Goal: Information Seeking & Learning: Learn about a topic

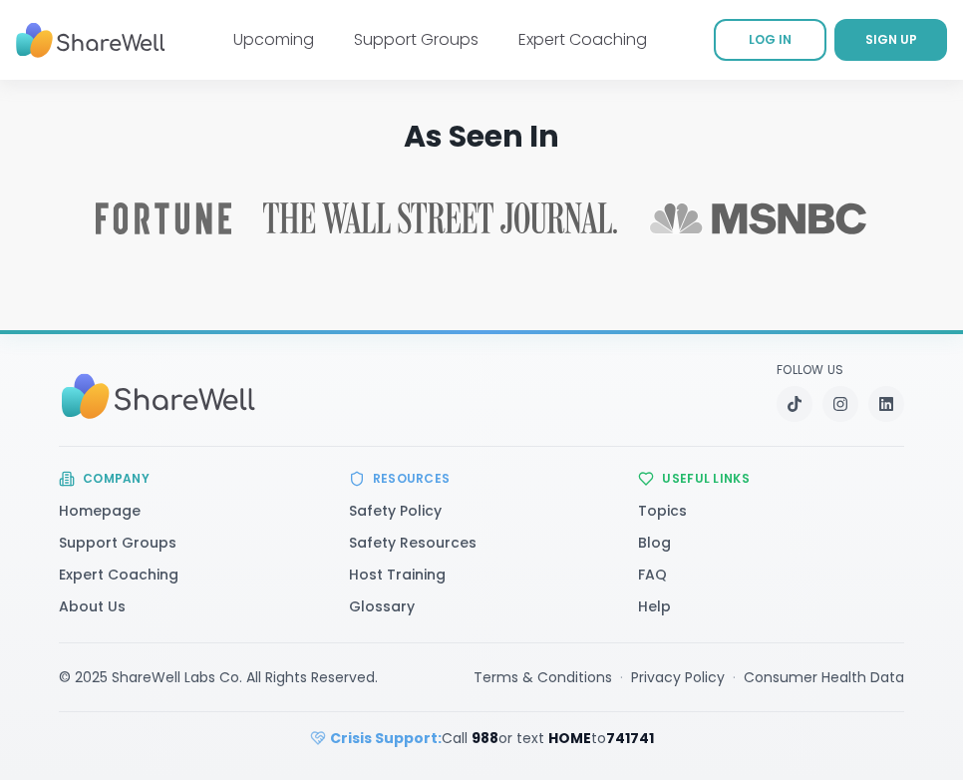
scroll to position [3772, 0]
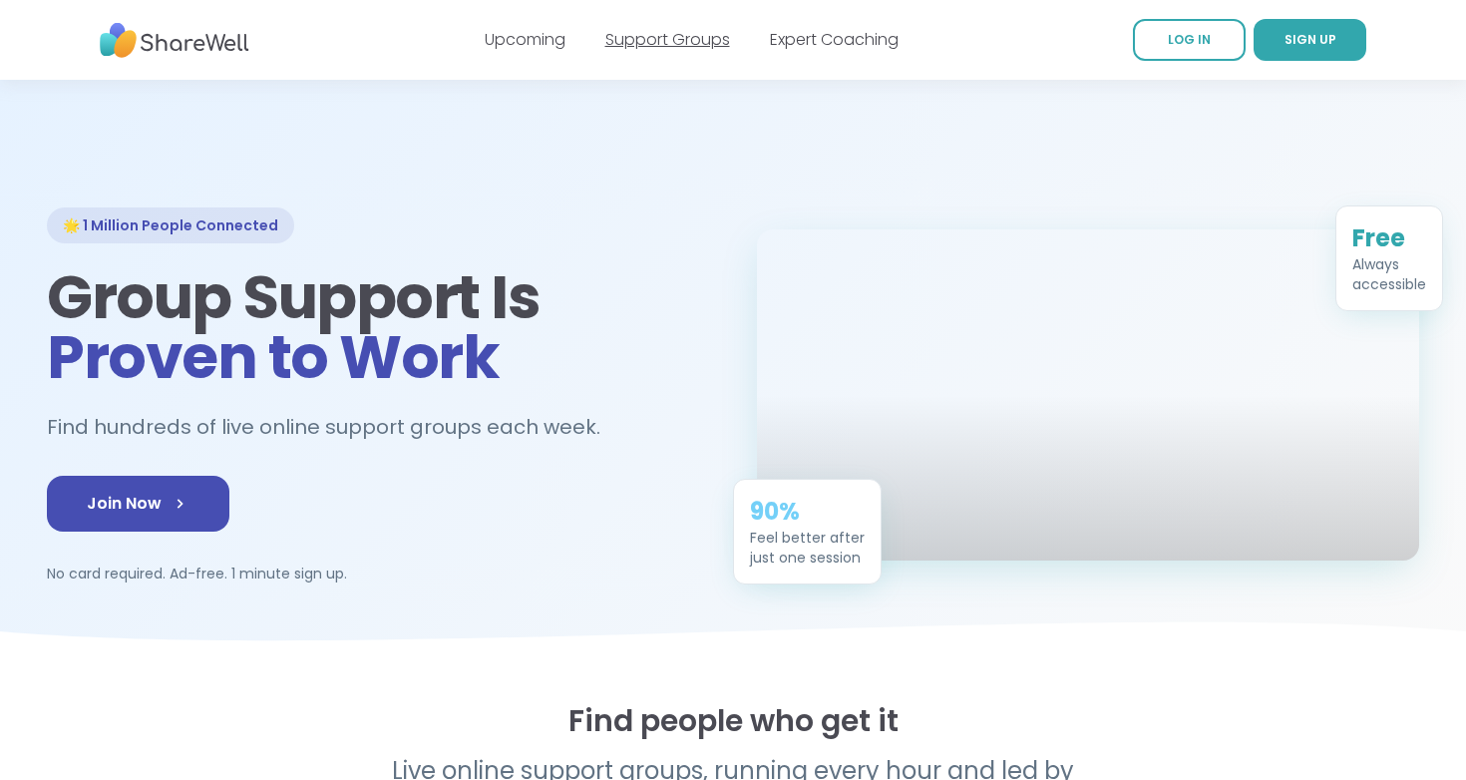
click at [656, 41] on link "Support Groups" at bounding box center [667, 39] width 125 height 23
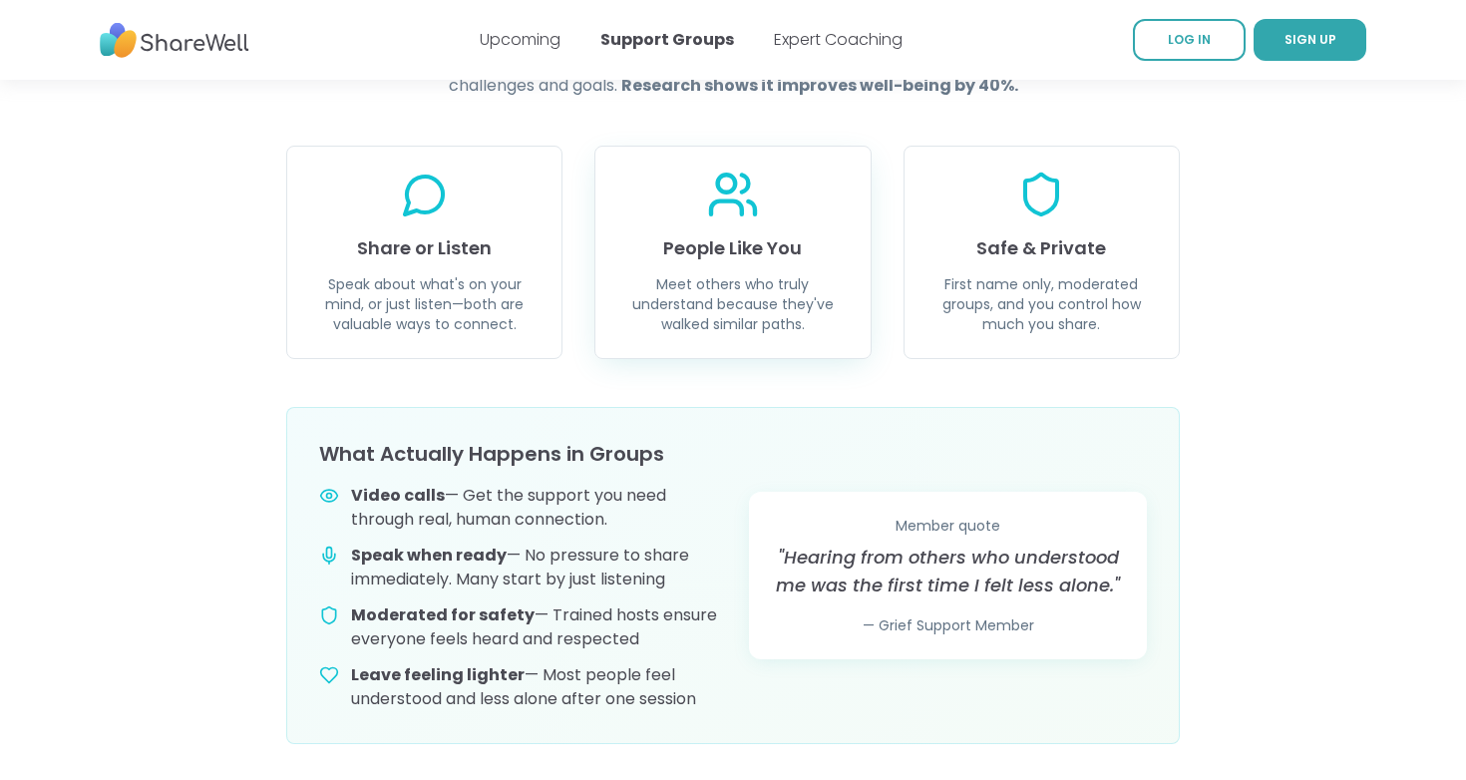
scroll to position [816, 0]
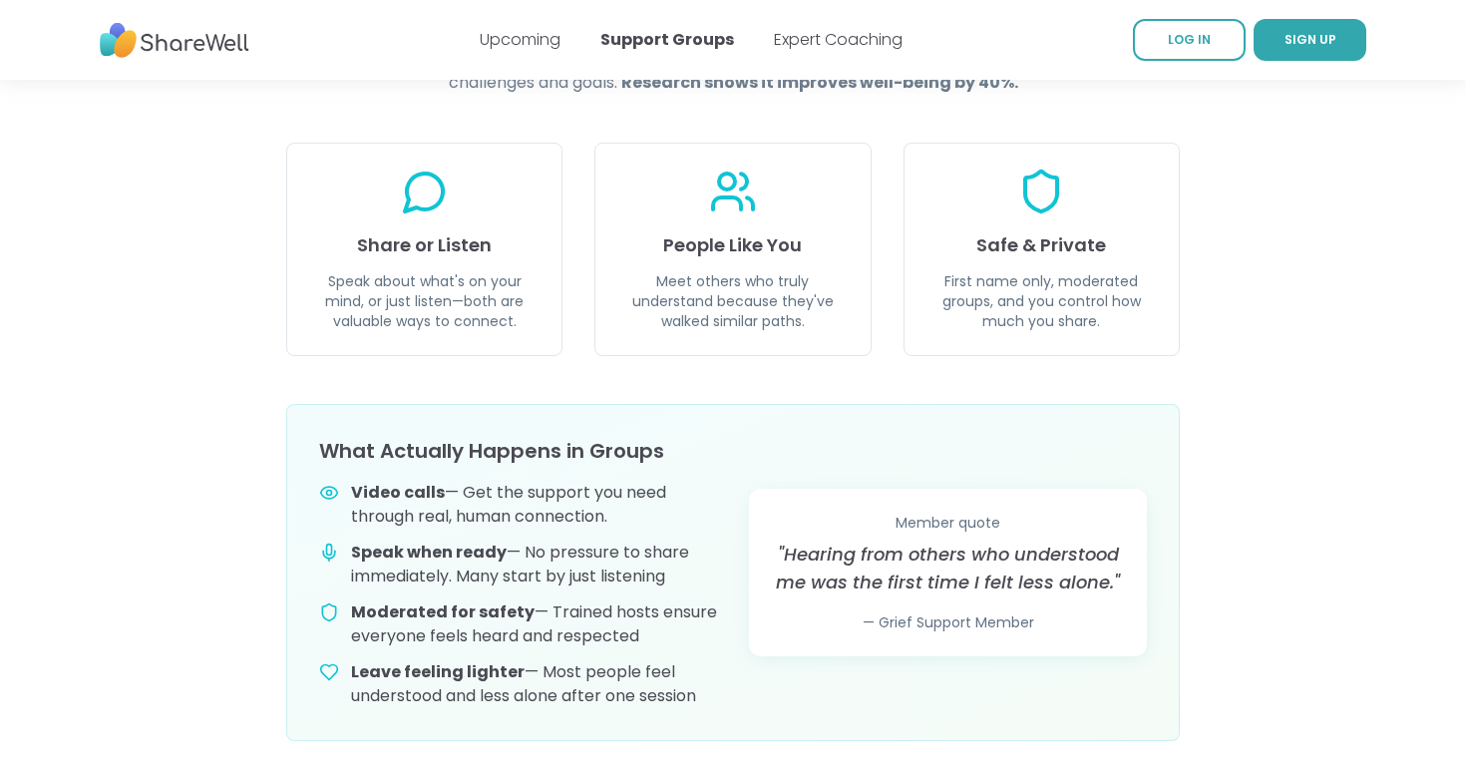
click at [203, 41] on img at bounding box center [175, 40] width 150 height 55
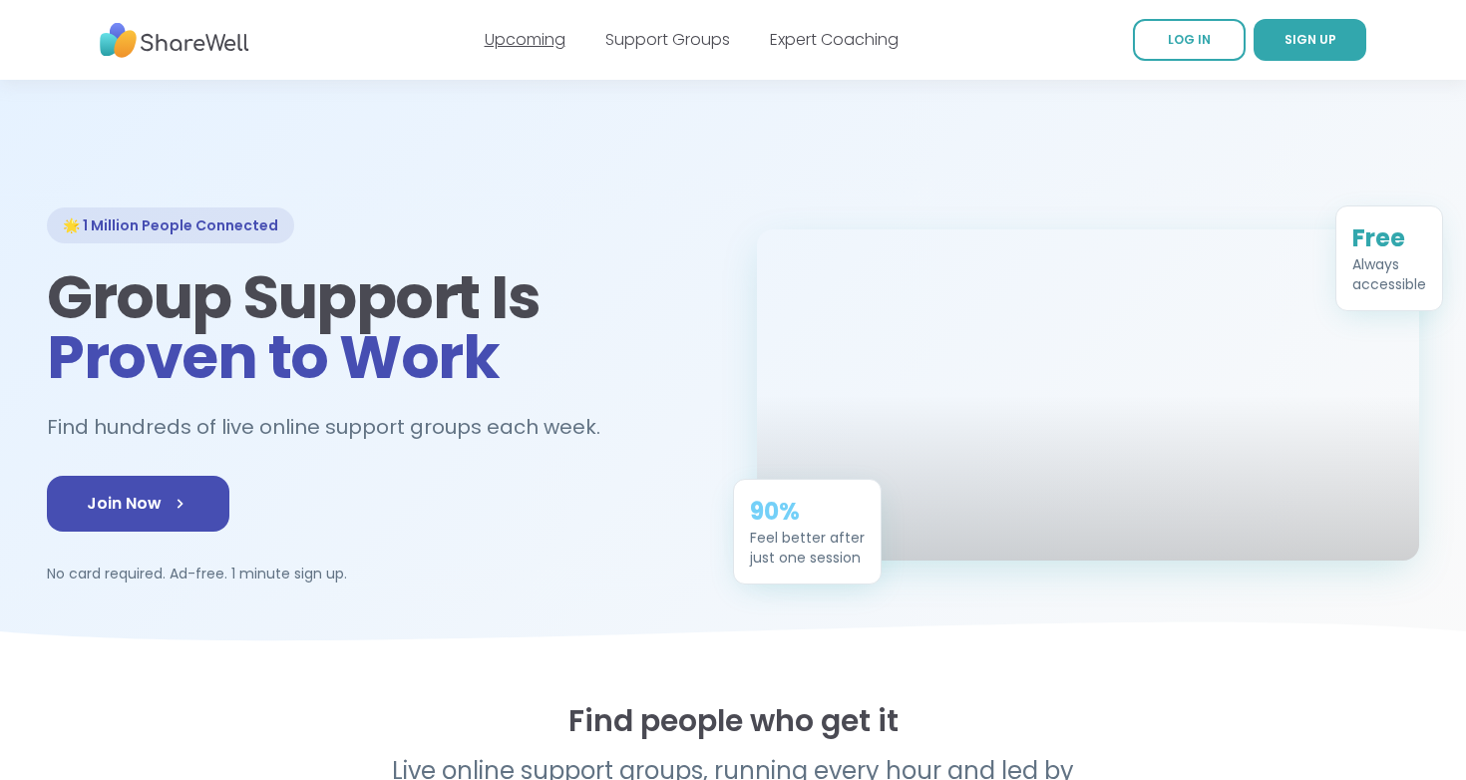
click at [511, 44] on link "Upcoming" at bounding box center [525, 39] width 81 height 23
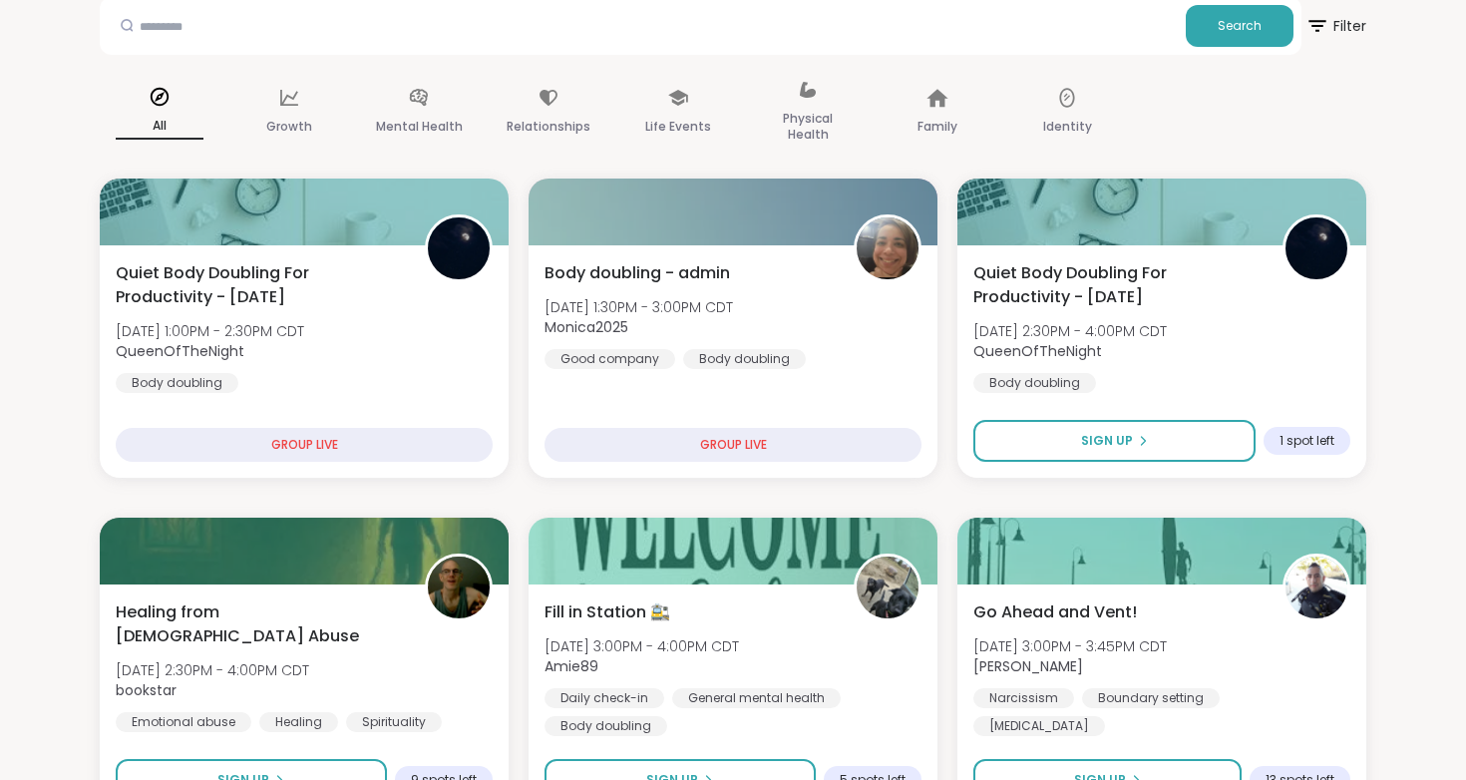
scroll to position [115, 0]
click at [419, 93] on icon at bounding box center [419, 97] width 18 height 17
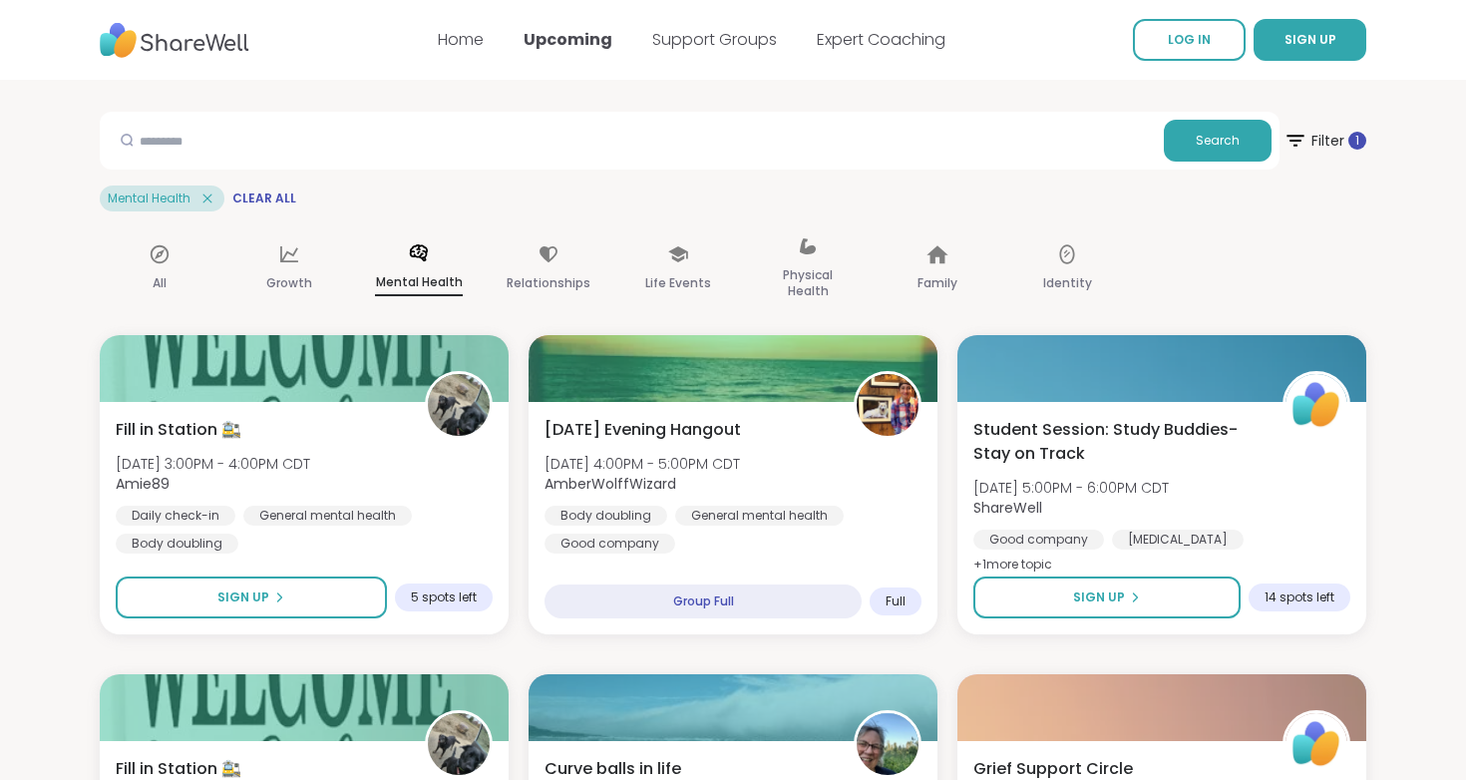
scroll to position [0, 0]
click at [549, 271] on p "Relationships" at bounding box center [549, 283] width 84 height 24
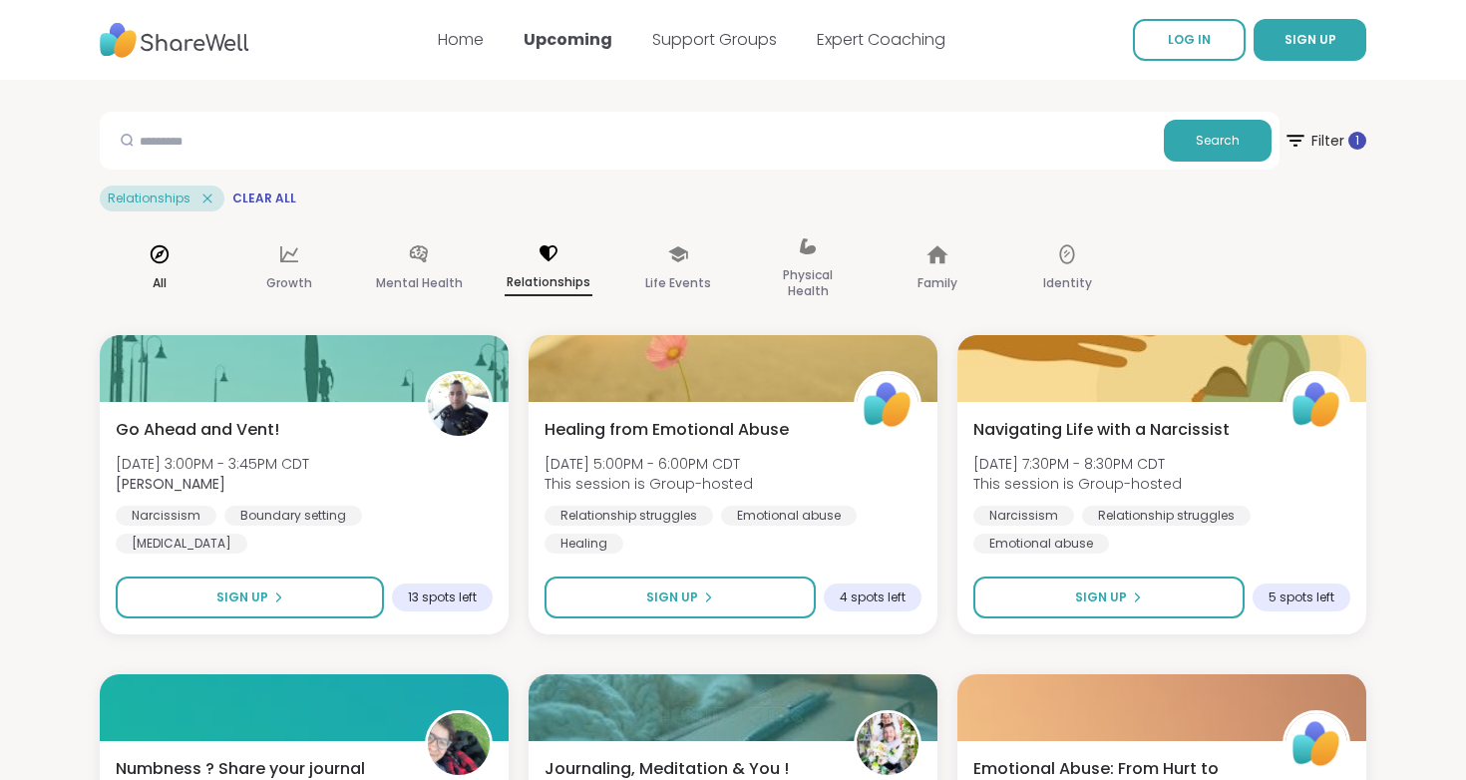
click at [165, 269] on div "All" at bounding box center [160, 269] width 120 height 100
